Goal: Transaction & Acquisition: Purchase product/service

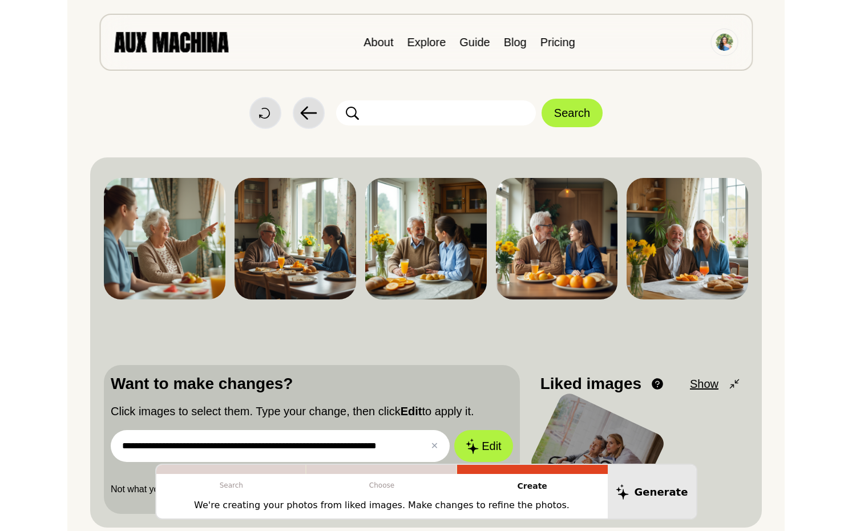
scroll to position [62, 0]
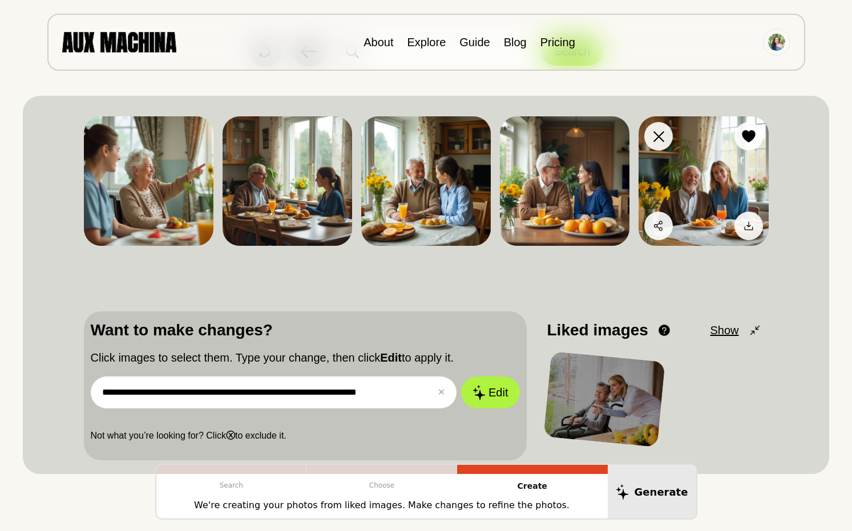
click at [717, 180] on img at bounding box center [704, 181] width 130 height 130
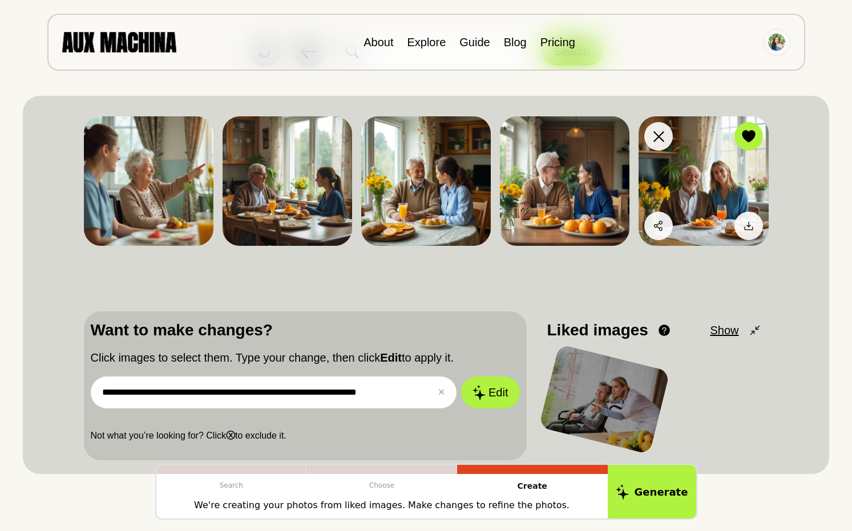
click at [717, 174] on img at bounding box center [704, 181] width 130 height 130
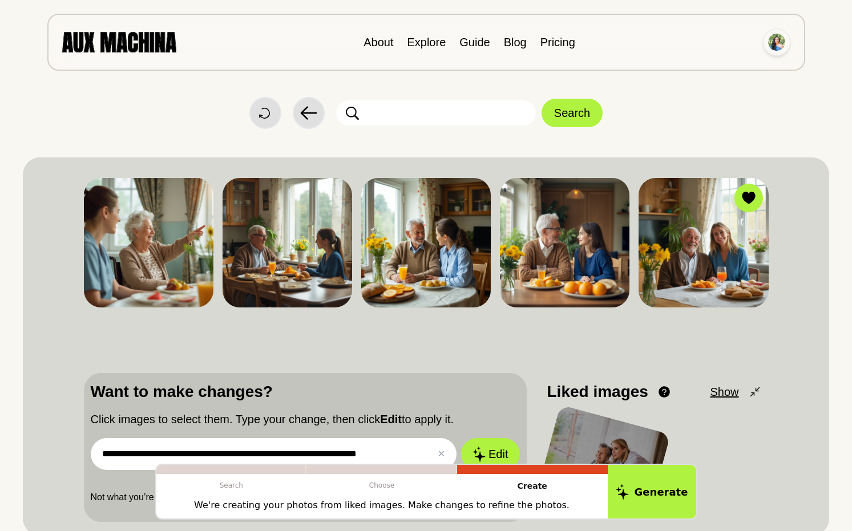
click at [717, 39] on img at bounding box center [776, 42] width 17 height 17
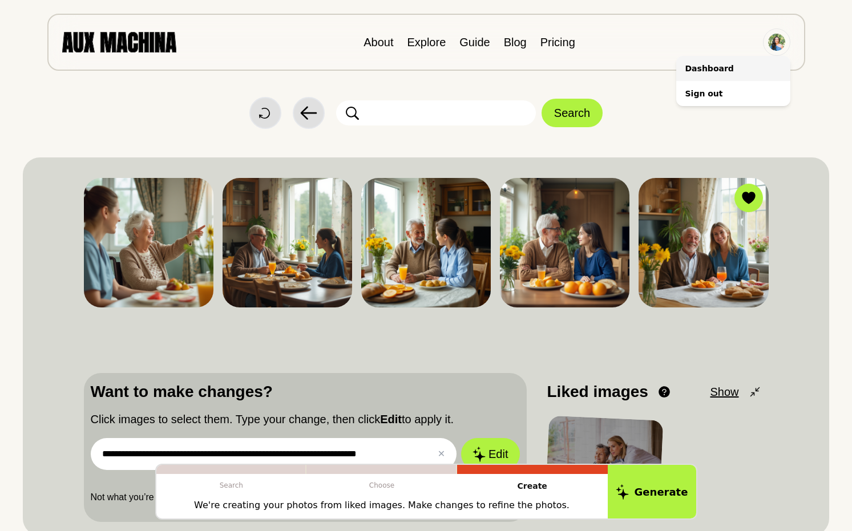
click at [707, 63] on li "Dashboard" at bounding box center [733, 68] width 114 height 25
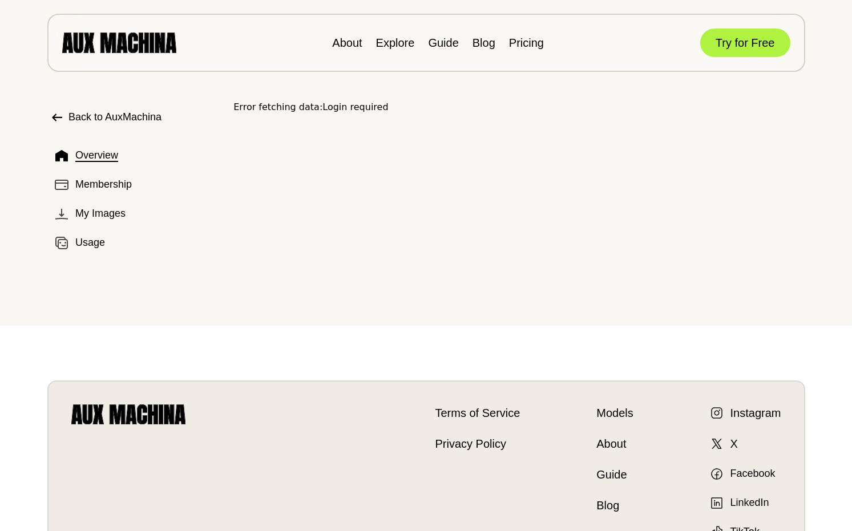
click at [107, 49] on img at bounding box center [119, 43] width 114 height 20
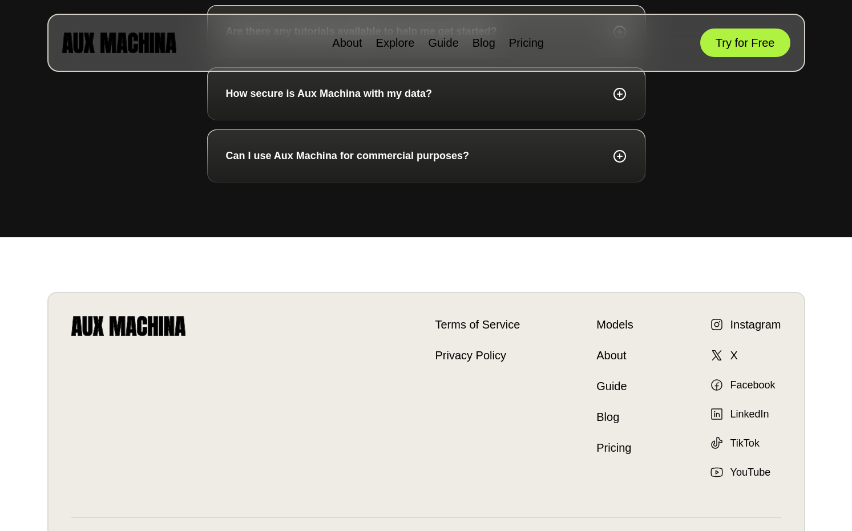
scroll to position [3140, 0]
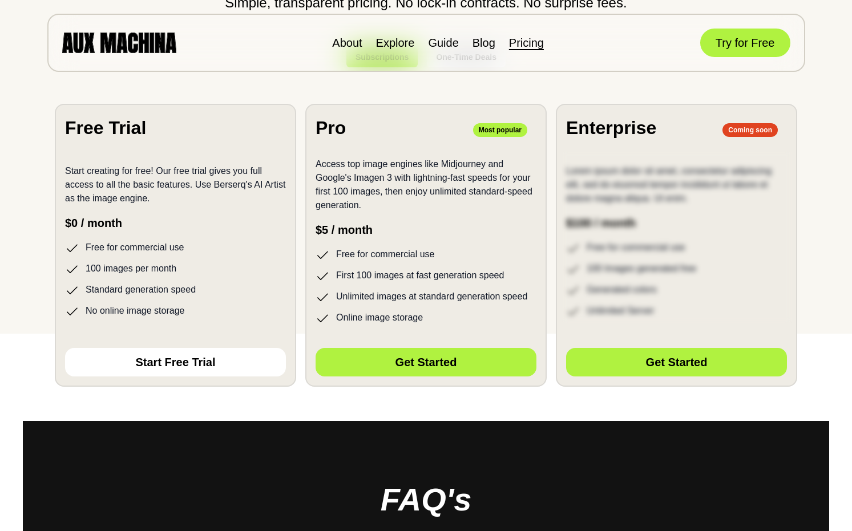
scroll to position [206, 0]
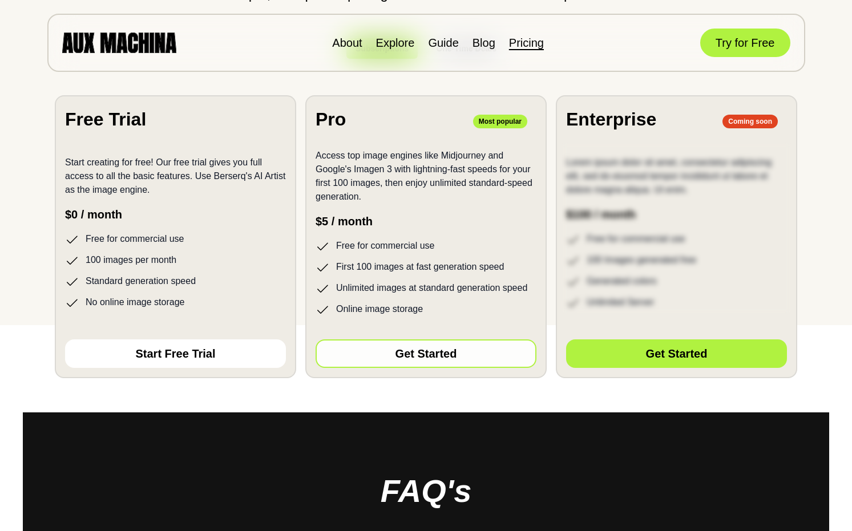
click at [442, 352] on button "Get Started" at bounding box center [426, 354] width 221 height 29
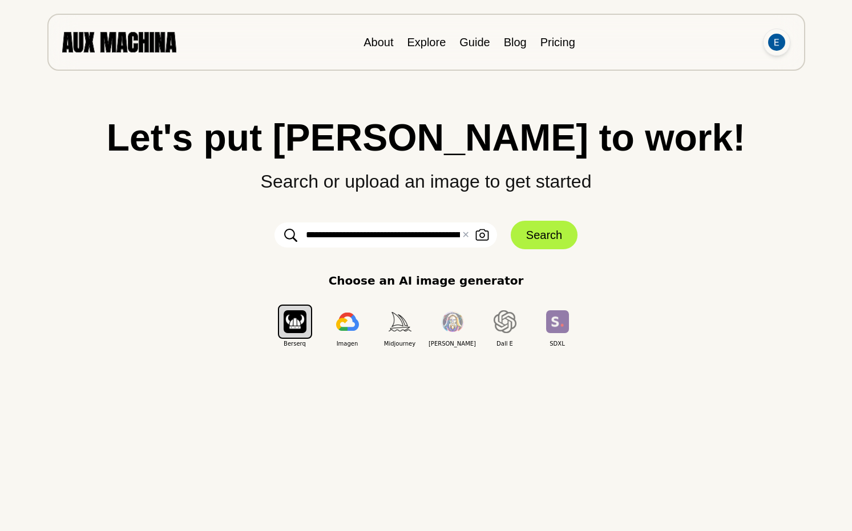
click at [775, 39] on img at bounding box center [776, 42] width 17 height 17
click at [711, 66] on li "Dashboard" at bounding box center [733, 68] width 114 height 25
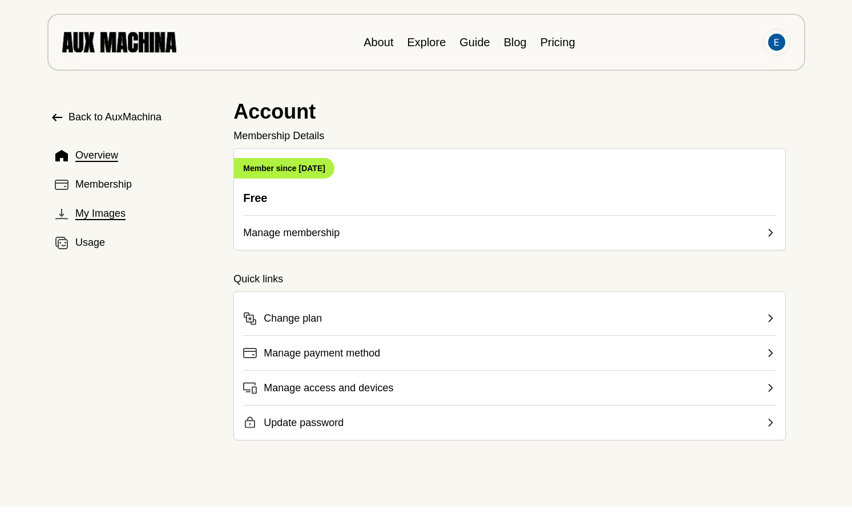
click at [109, 209] on span "My Images" at bounding box center [100, 213] width 50 height 15
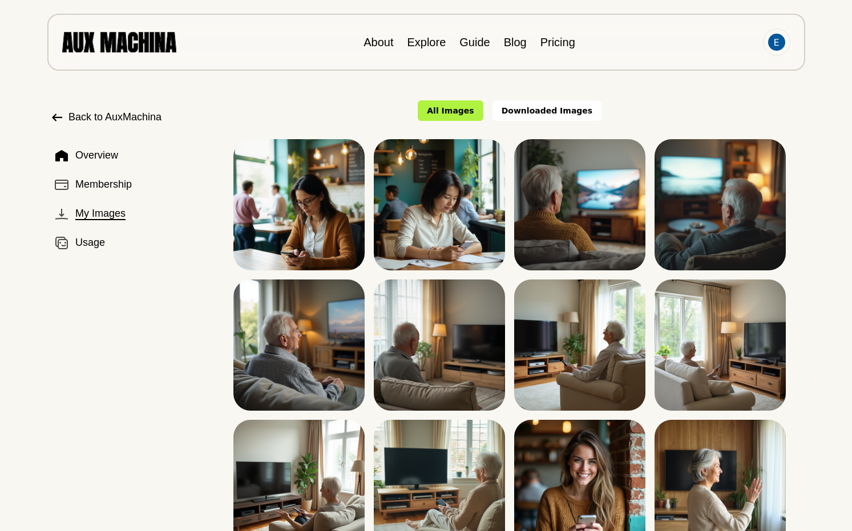
click at [562, 110] on button "Downloaded Images" at bounding box center [548, 110] width 110 height 21
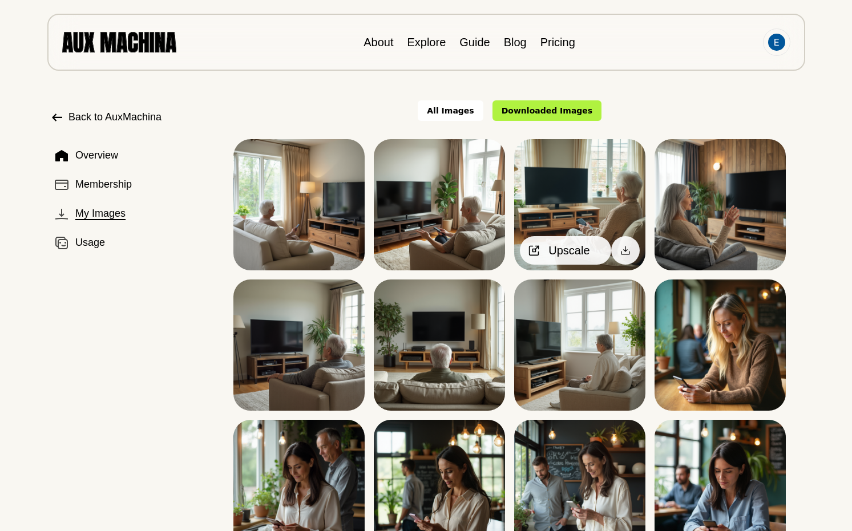
click at [542, 249] on div at bounding box center [534, 250] width 17 height 17
click at [575, 248] on span "Upscale" at bounding box center [569, 250] width 41 height 17
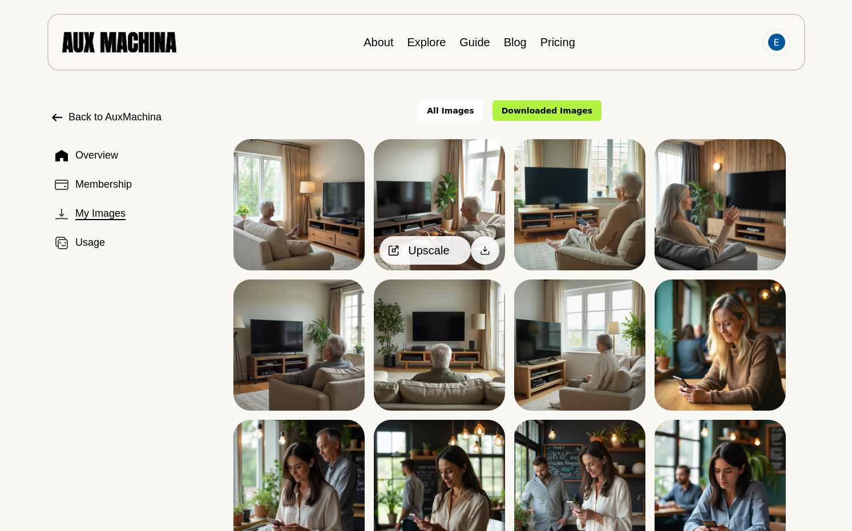
click at [424, 248] on span "Upscale" at bounding box center [428, 250] width 41 height 17
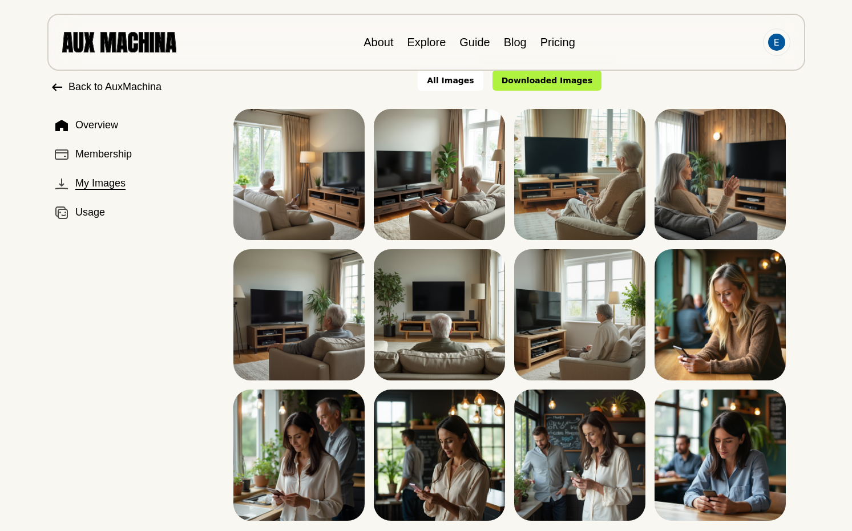
scroll to position [37, 0]
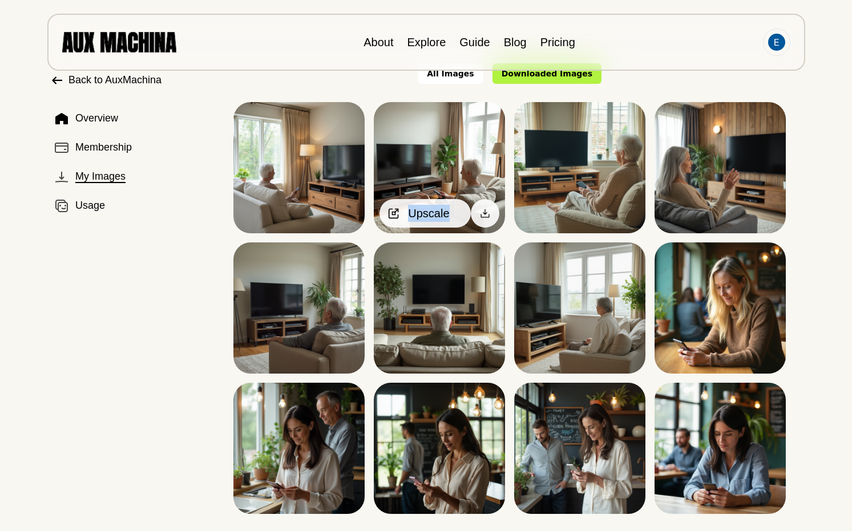
click at [394, 210] on icon at bounding box center [393, 213] width 11 height 11
click at [423, 208] on span "Upscale" at bounding box center [428, 213] width 41 height 17
click at [399, 171] on img at bounding box center [439, 167] width 131 height 131
click at [393, 209] on icon at bounding box center [393, 213] width 11 height 11
click at [431, 213] on span "Upscale" at bounding box center [428, 213] width 41 height 17
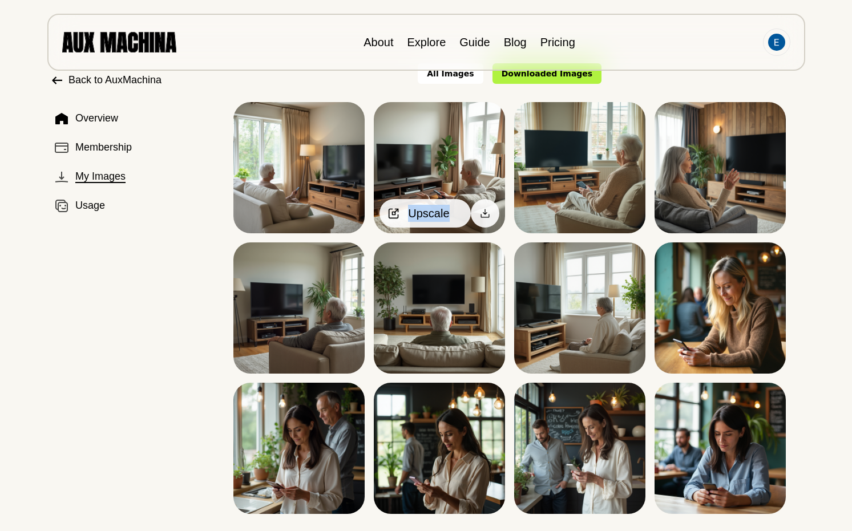
click at [415, 217] on span "Upscale" at bounding box center [428, 213] width 41 height 17
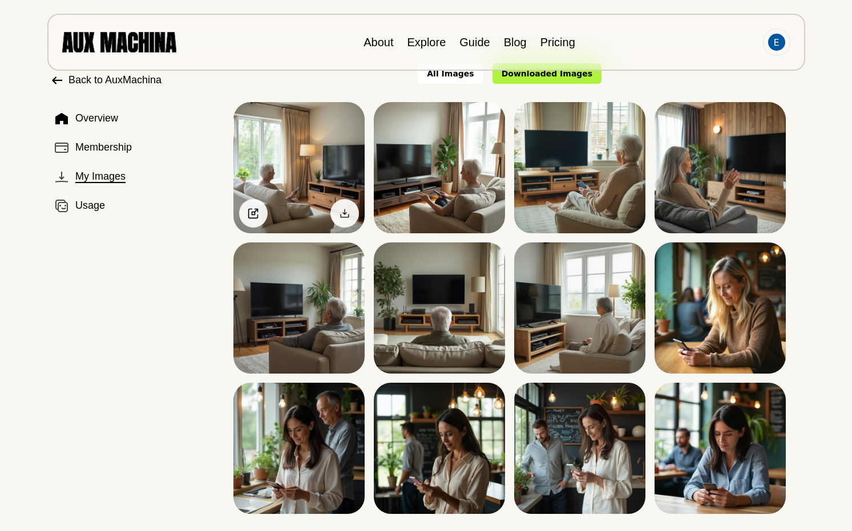
click at [273, 201] on img at bounding box center [298, 167] width 131 height 131
click at [253, 214] on icon at bounding box center [253, 213] width 11 height 11
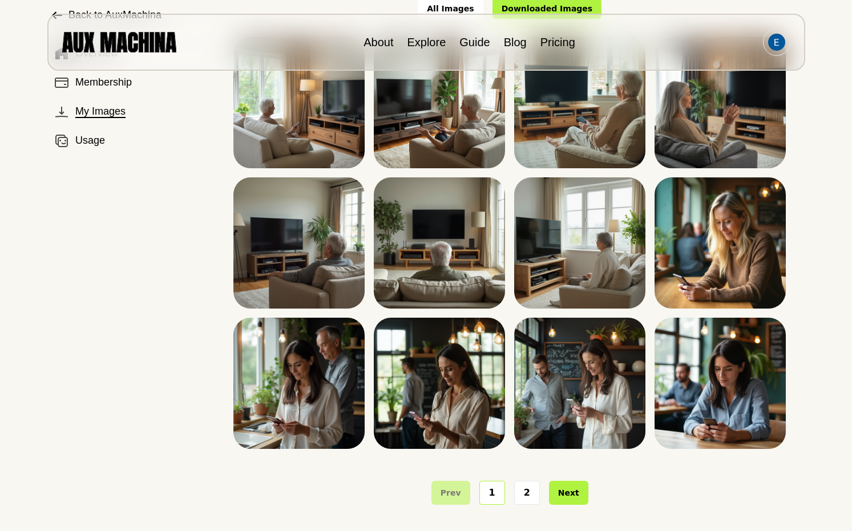
scroll to position [108, 0]
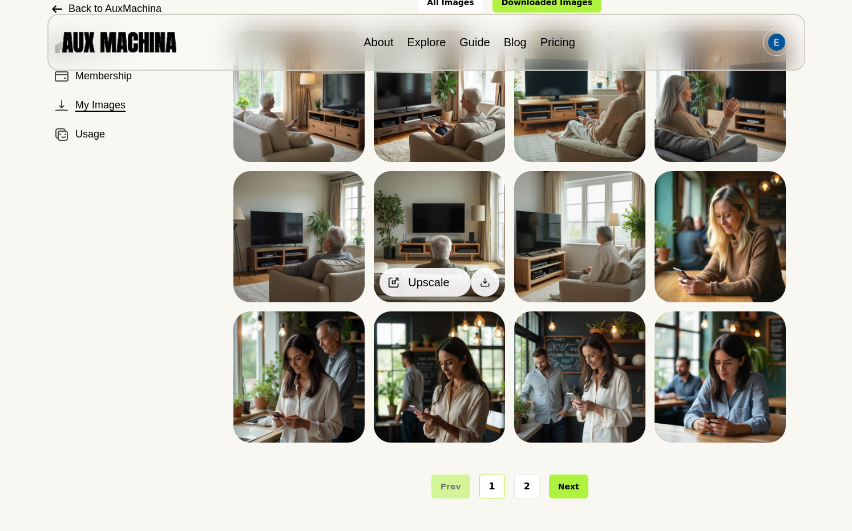
click at [397, 282] on icon at bounding box center [393, 282] width 11 height 11
click at [393, 281] on icon at bounding box center [394, 282] width 3 height 3
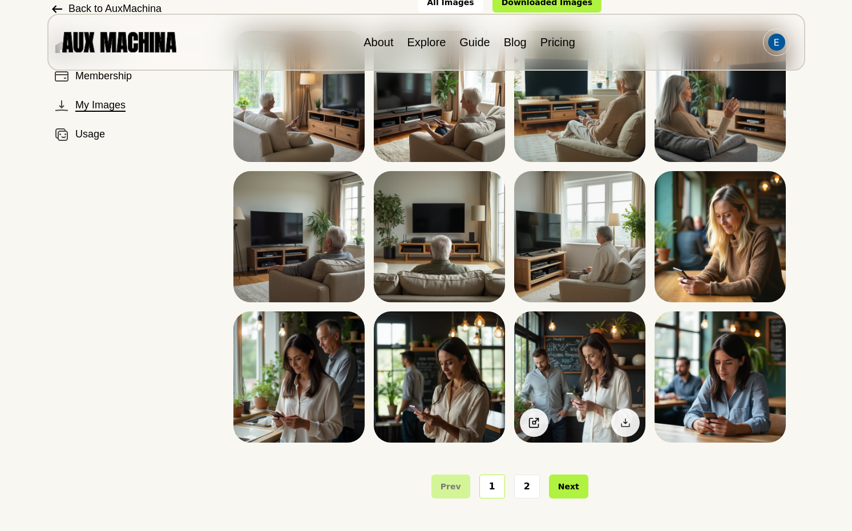
click at [571, 365] on img at bounding box center [579, 377] width 131 height 131
click at [534, 418] on icon at bounding box center [534, 422] width 11 height 11
click at [538, 425] on icon at bounding box center [534, 422] width 11 height 11
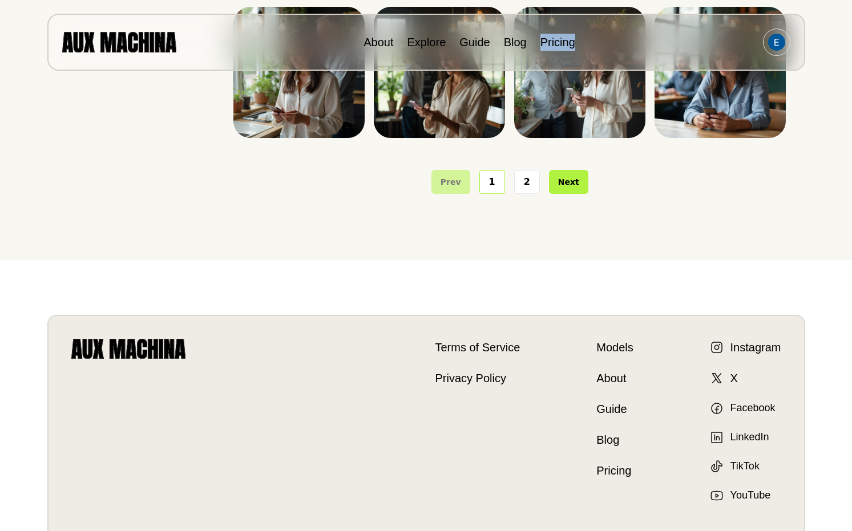
scroll to position [538, 0]
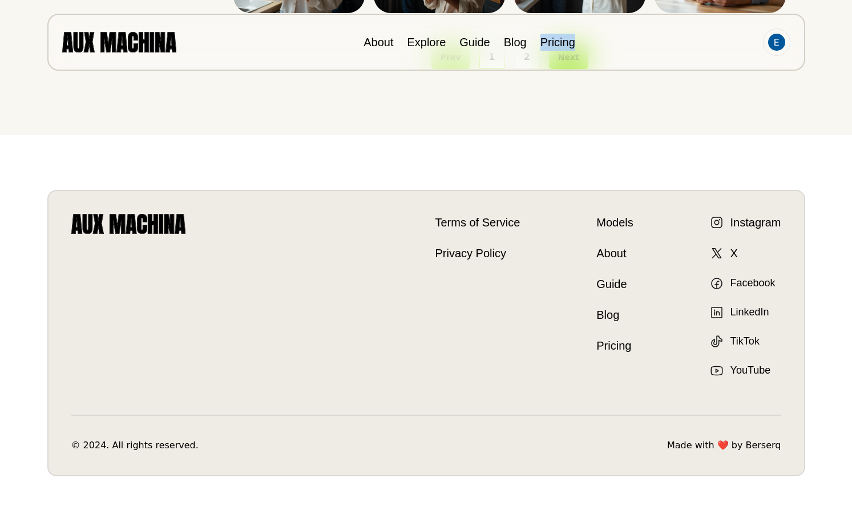
click at [748, 224] on link "Instagram" at bounding box center [745, 222] width 71 height 17
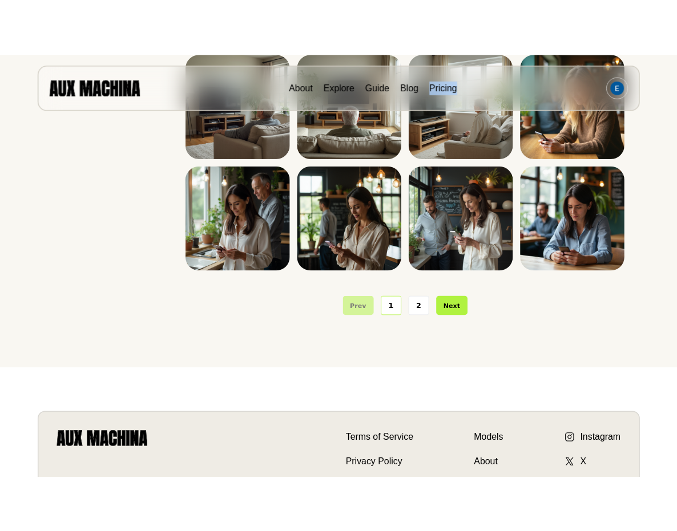
scroll to position [0, 0]
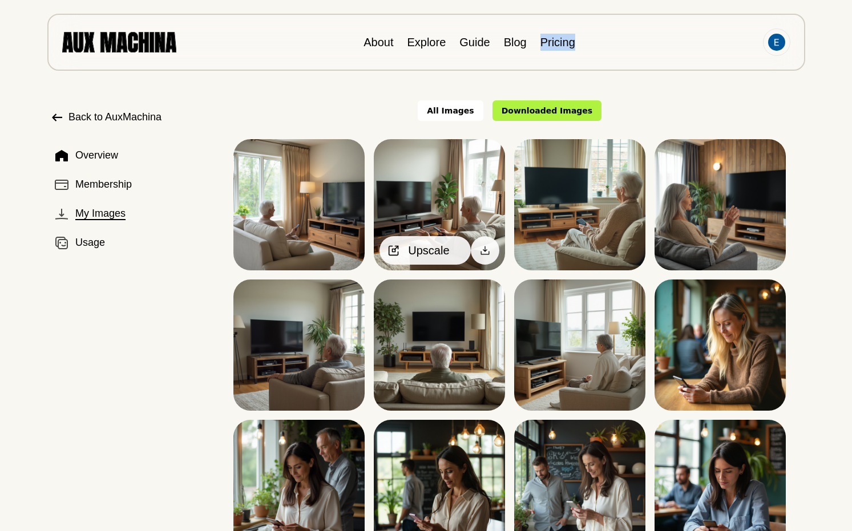
click at [392, 254] on icon at bounding box center [393, 250] width 11 height 11
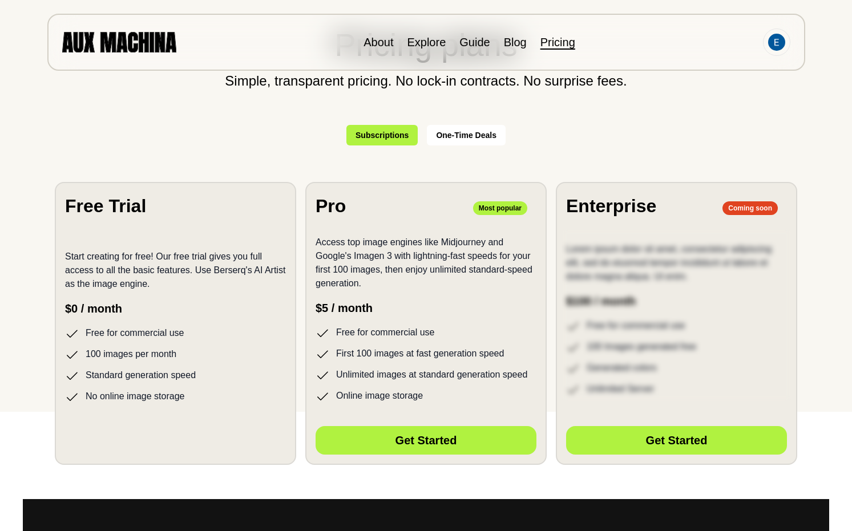
scroll to position [140, 0]
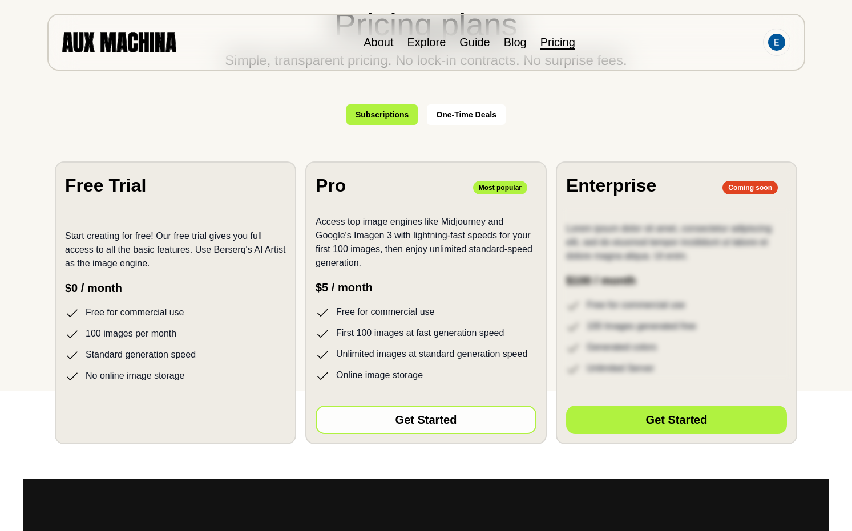
click at [439, 421] on button "Get Started" at bounding box center [426, 420] width 221 height 29
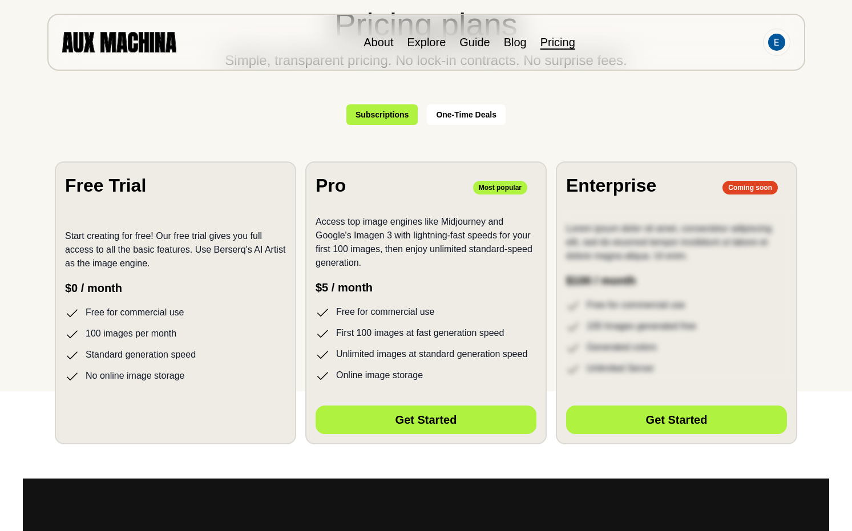
scroll to position [0, 0]
